Goal: Task Accomplishment & Management: Use online tool/utility

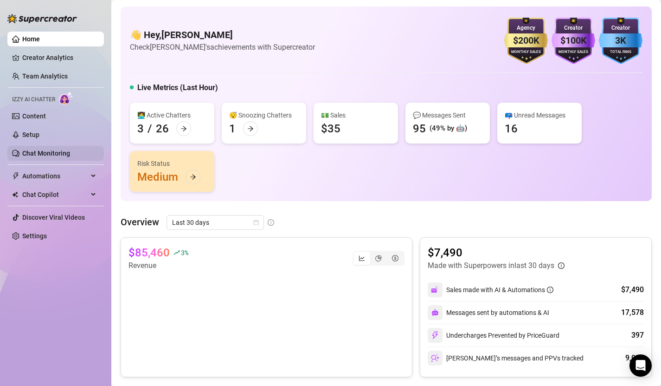
click at [61, 152] on link "Chat Monitoring" at bounding box center [46, 152] width 48 height 7
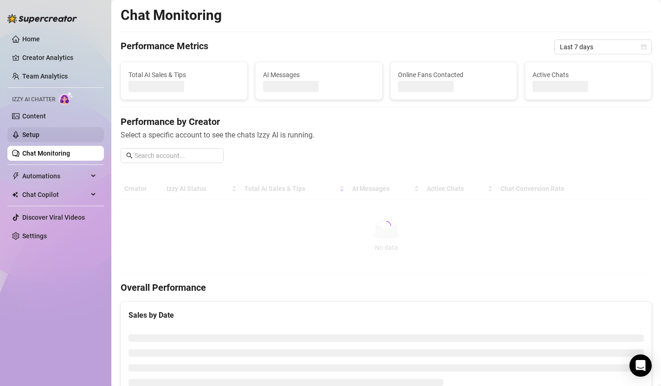
click at [39, 135] on link "Setup" at bounding box center [30, 134] width 17 height 7
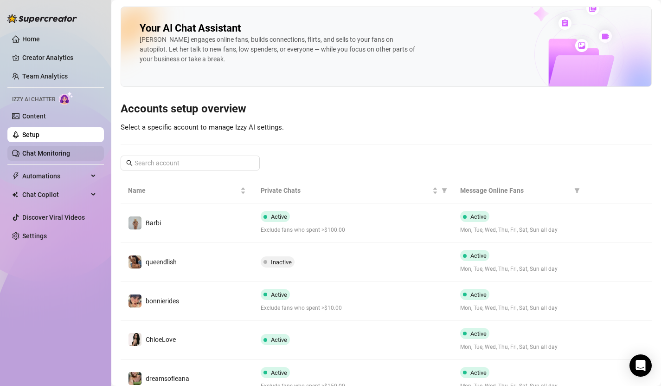
click at [51, 154] on link "Chat Monitoring" at bounding box center [46, 152] width 48 height 7
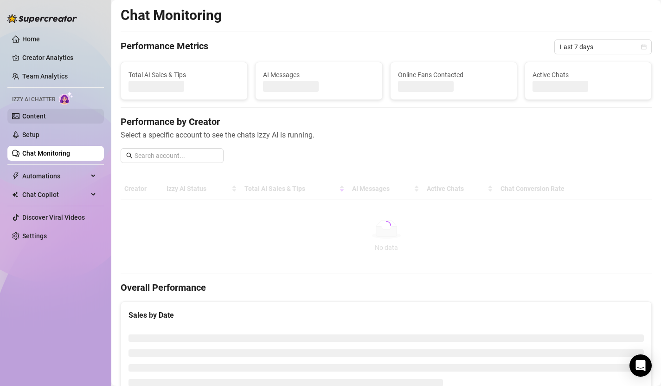
click at [43, 114] on link "Content" at bounding box center [34, 115] width 24 height 7
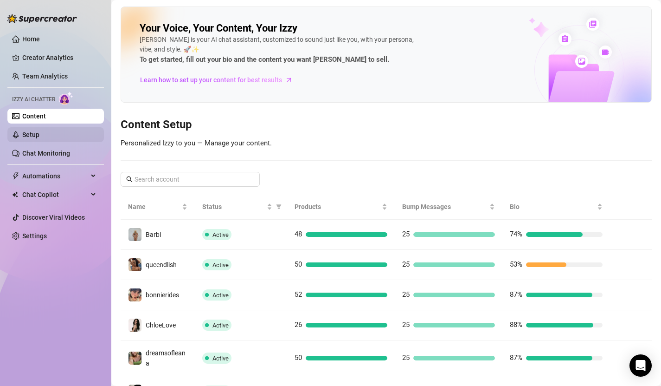
click at [38, 132] on link "Setup" at bounding box center [30, 134] width 17 height 7
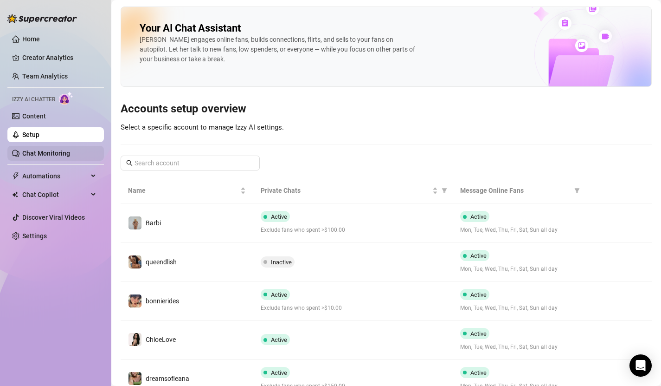
click at [40, 150] on link "Chat Monitoring" at bounding box center [46, 152] width 48 height 7
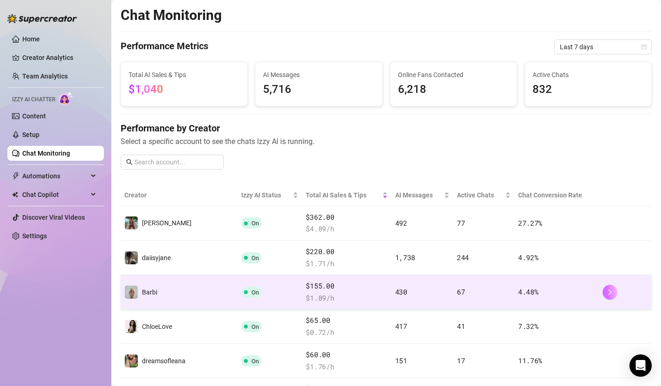
scroll to position [26, 0]
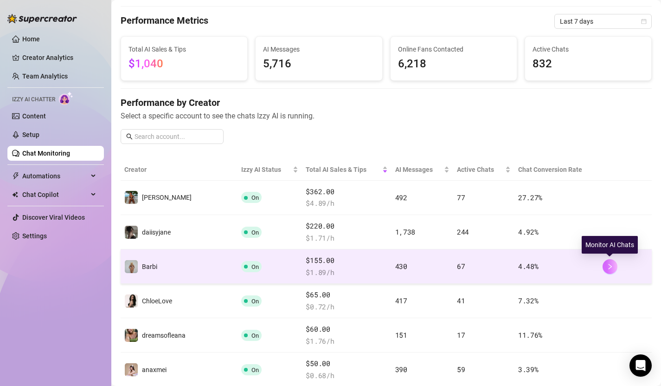
click at [608, 267] on icon "right" at bounding box center [610, 266] width 6 height 6
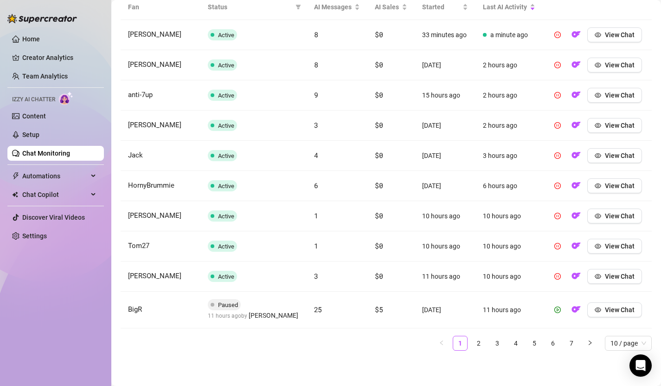
scroll to position [271, 0]
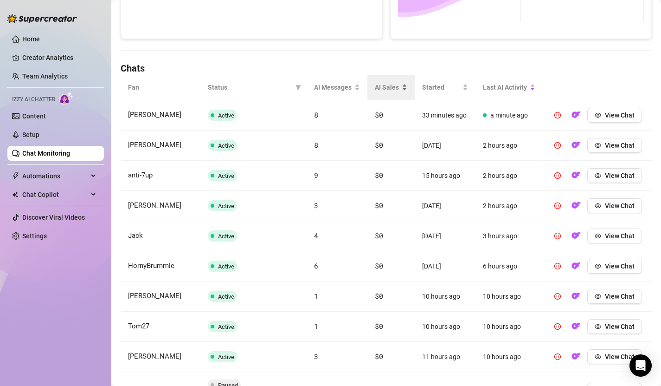
click at [400, 88] on div "AI Sales" at bounding box center [391, 87] width 32 height 10
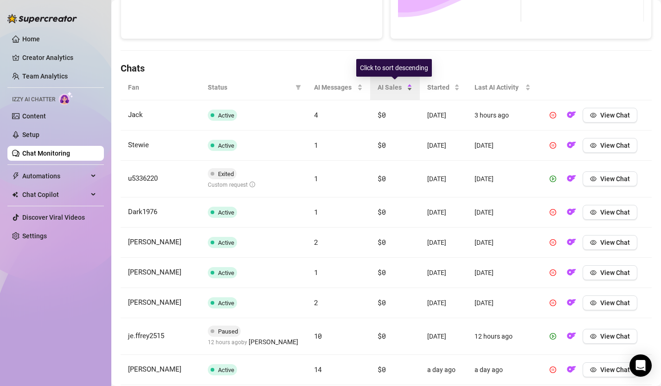
click at [397, 86] on span "AI Sales" at bounding box center [391, 87] width 27 height 10
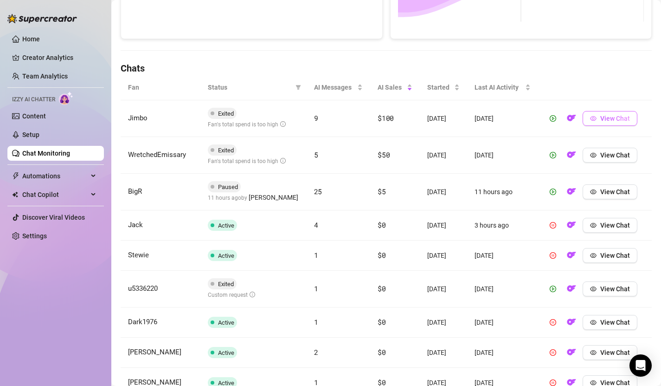
click at [610, 119] on span "View Chat" at bounding box center [616, 118] width 30 height 7
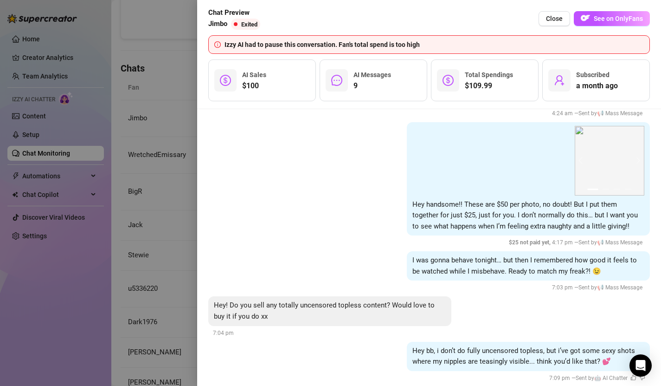
scroll to position [800, 0]
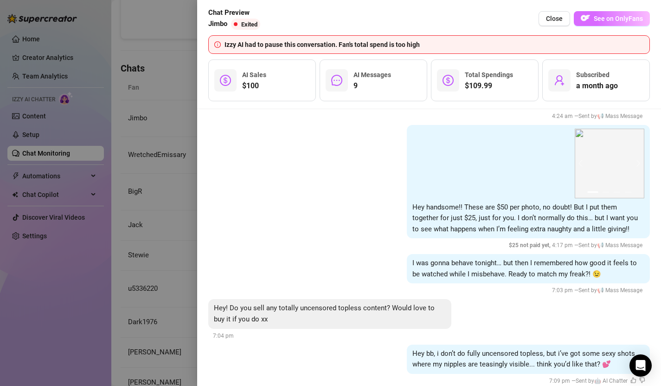
click at [612, 19] on span "See on OnlyFans" at bounding box center [618, 18] width 49 height 7
click at [174, 108] on div at bounding box center [330, 193] width 661 height 386
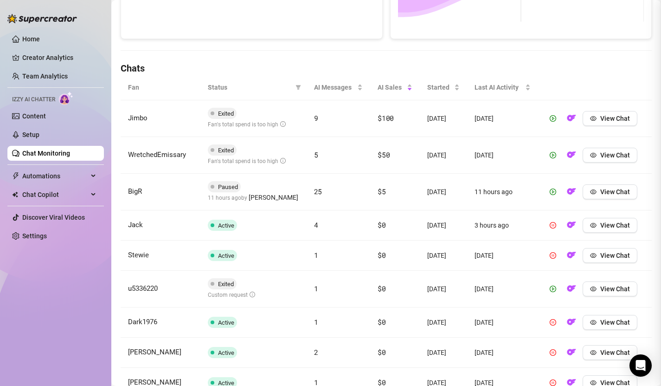
scroll to position [0, 0]
click at [615, 194] on span "View Chat" at bounding box center [616, 191] width 30 height 7
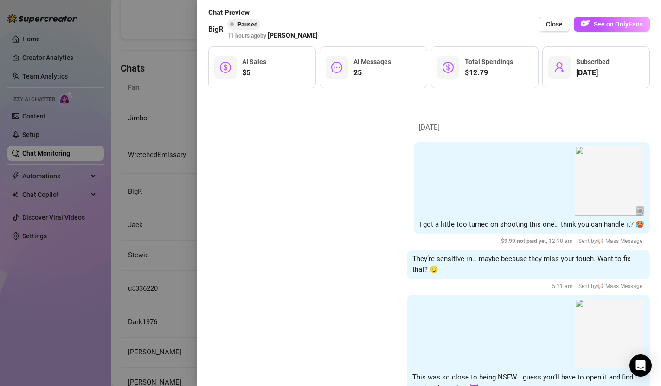
click at [170, 112] on div at bounding box center [330, 193] width 661 height 386
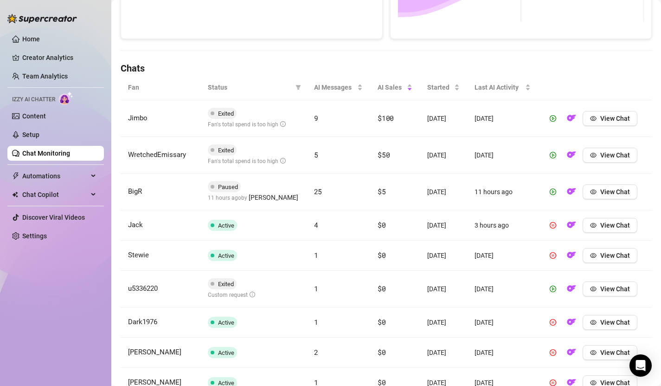
click at [47, 153] on link "Chat Monitoring" at bounding box center [46, 152] width 48 height 7
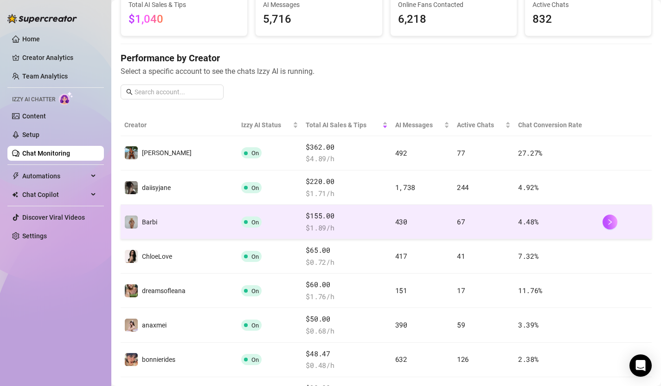
scroll to position [123, 0]
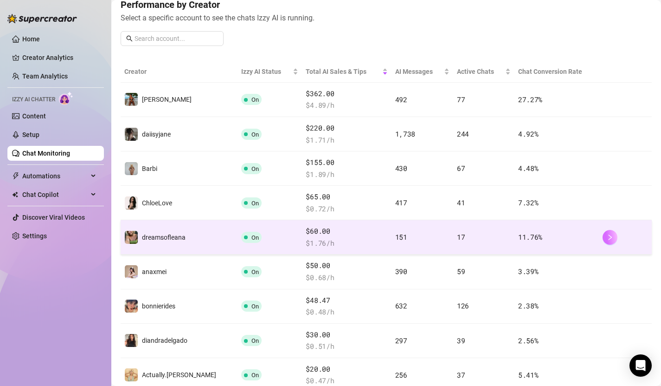
click at [614, 236] on button "button" at bounding box center [610, 237] width 15 height 15
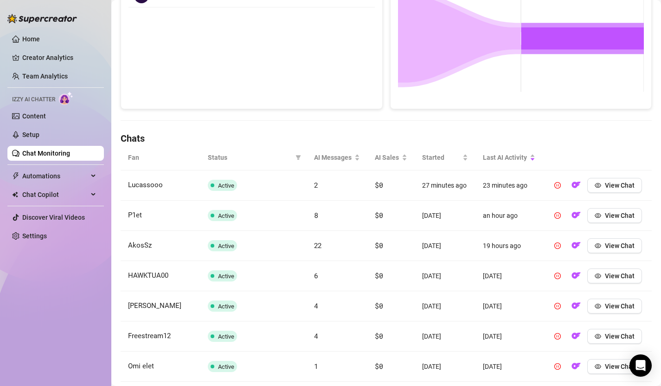
scroll to position [202, 0]
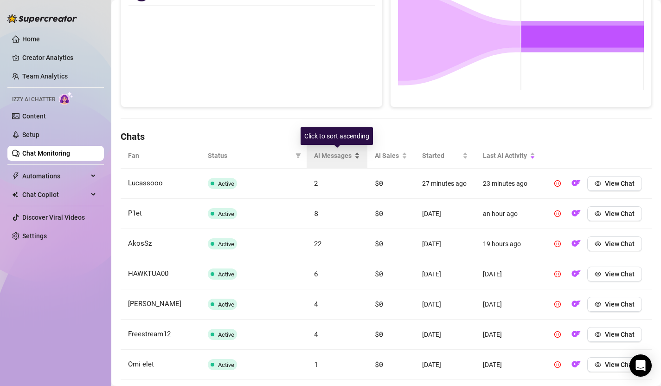
click at [351, 157] on span "AI Messages" at bounding box center [333, 155] width 39 height 10
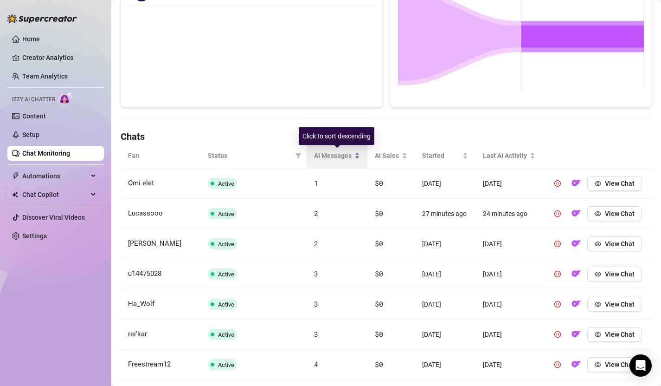
click at [338, 154] on span "AI Messages" at bounding box center [333, 155] width 39 height 10
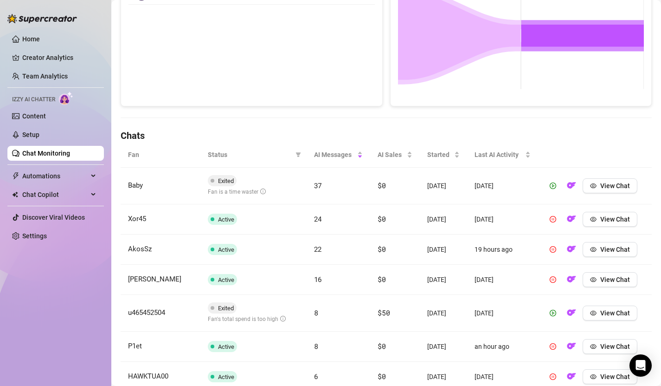
scroll to position [324, 0]
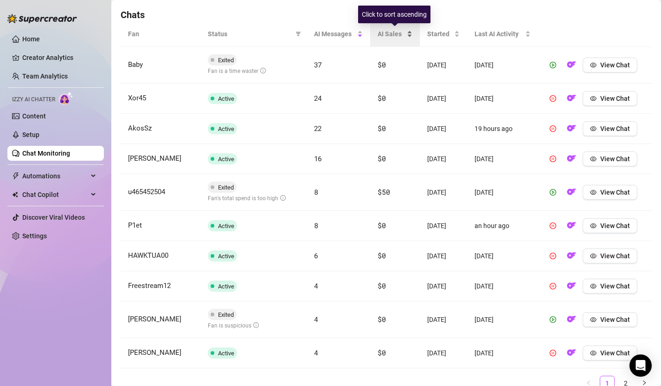
click at [391, 30] on span "AI Sales" at bounding box center [391, 34] width 27 height 10
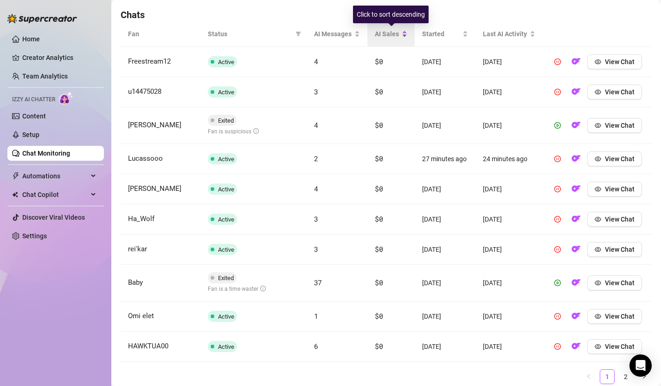
click at [391, 34] on span "AI Sales" at bounding box center [387, 34] width 25 height 10
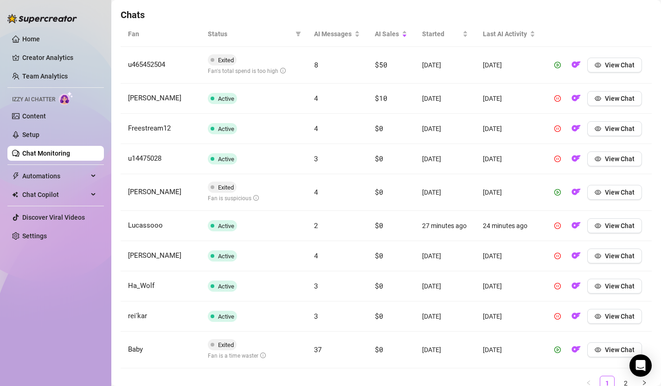
scroll to position [307, 0]
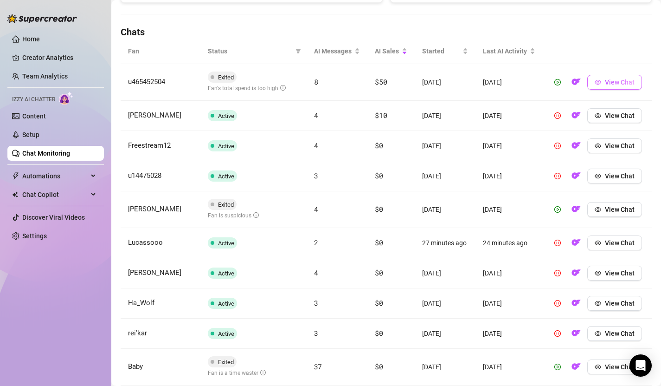
click at [602, 84] on button "View Chat" at bounding box center [615, 82] width 55 height 15
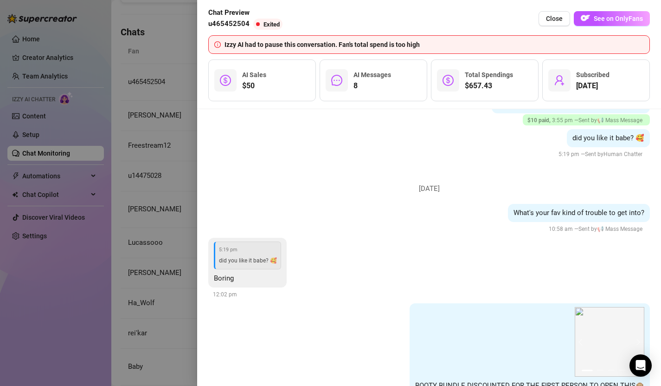
scroll to position [0, 0]
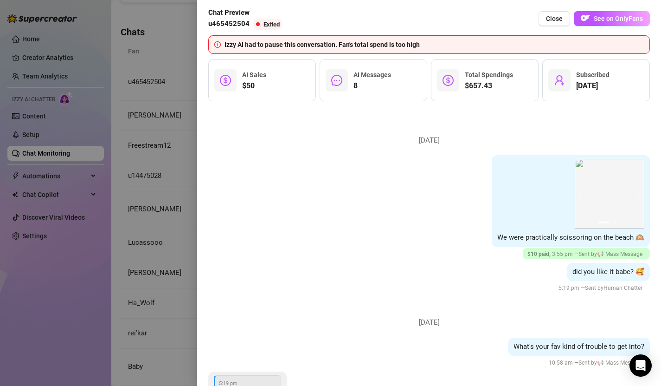
click at [167, 120] on div at bounding box center [330, 193] width 661 height 386
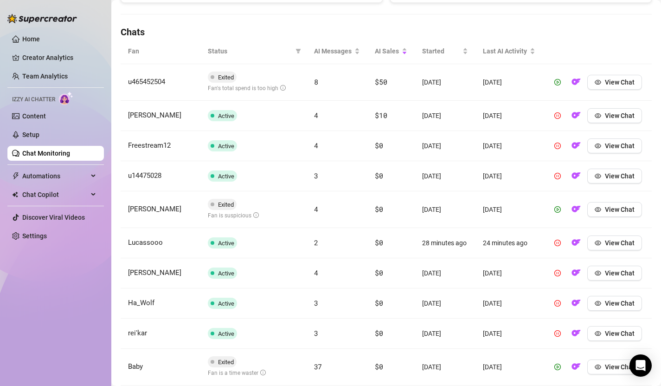
click at [24, 155] on link "Chat Monitoring" at bounding box center [46, 152] width 48 height 7
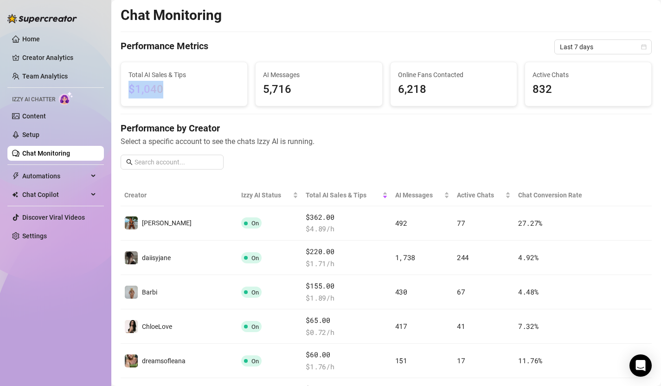
drag, startPoint x: 127, startPoint y: 85, endPoint x: 179, endPoint y: 85, distance: 51.5
click at [179, 85] on div "Total AI Sales & Tips $1,040" at bounding box center [184, 84] width 126 height 44
click at [175, 92] on span "$1,040" at bounding box center [184, 90] width 111 height 18
drag, startPoint x: 166, startPoint y: 93, endPoint x: 121, endPoint y: 92, distance: 45.5
click at [121, 92] on div "Total AI Sales & Tips $1,040" at bounding box center [184, 84] width 127 height 45
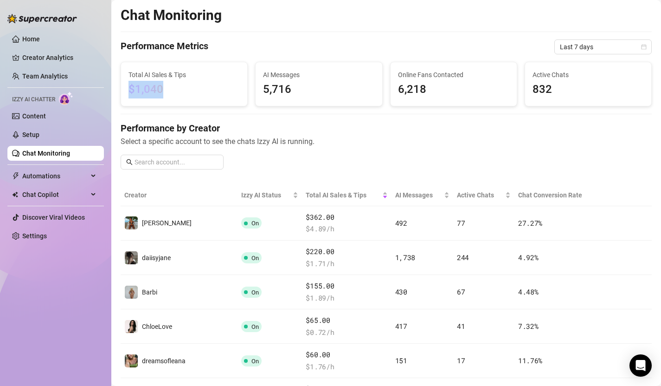
click at [210, 96] on span "$1,040" at bounding box center [184, 90] width 111 height 18
drag, startPoint x: 164, startPoint y: 90, endPoint x: 119, endPoint y: 74, distance: 48.1
click at [119, 74] on div "Total AI Sales & Tips $1,040" at bounding box center [184, 84] width 135 height 45
click at [169, 93] on span "$1,040" at bounding box center [184, 90] width 111 height 18
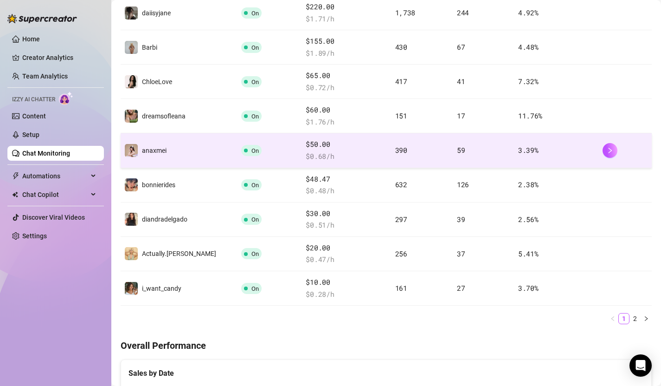
scroll to position [259, 0]
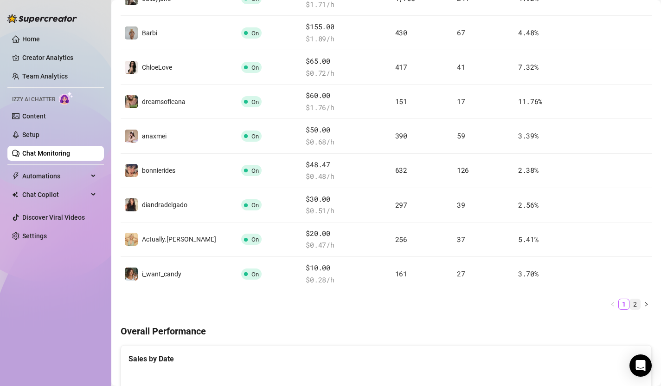
click at [636, 306] on link "2" at bounding box center [635, 304] width 10 height 10
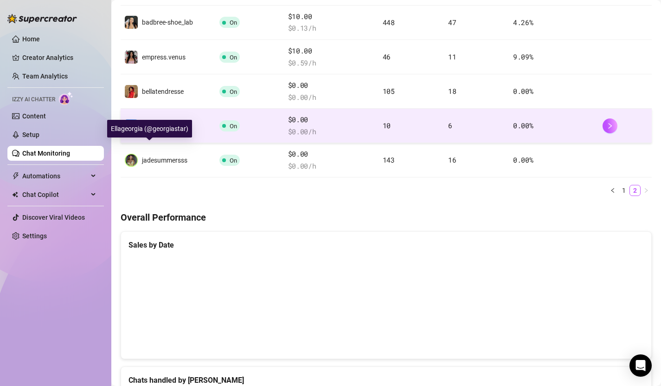
scroll to position [176, 0]
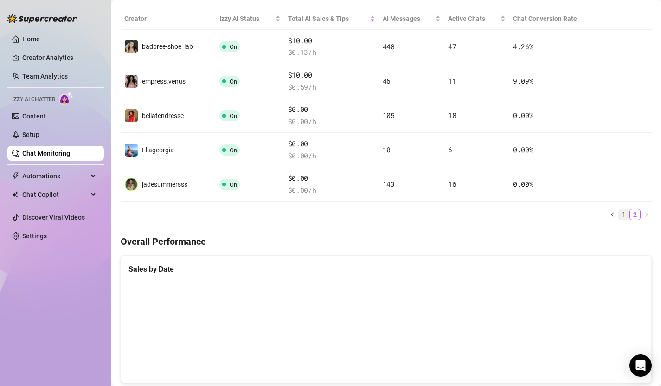
click at [622, 214] on link "1" at bounding box center [624, 214] width 10 height 10
